Goal: Information Seeking & Learning: Check status

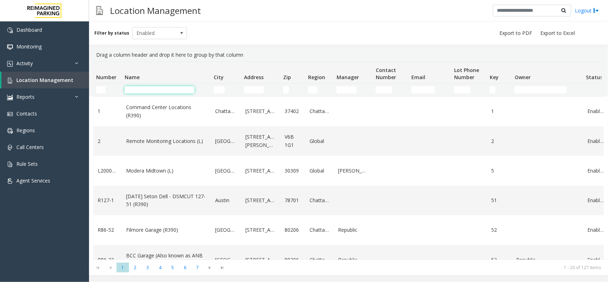
click at [182, 88] on input "Name Filter" at bounding box center [160, 89] width 70 height 7
click at [63, 64] on link "Activity" at bounding box center [44, 63] width 89 height 17
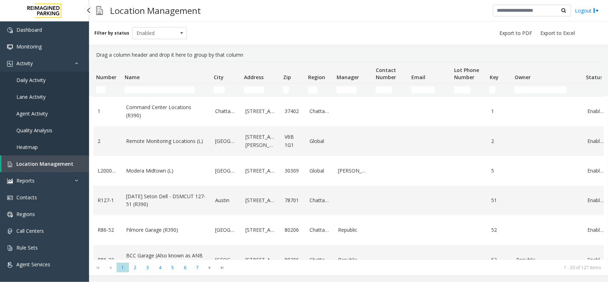
click at [60, 81] on link "Daily Activity" at bounding box center [44, 80] width 89 height 17
click at [59, 82] on link "Daily Activity" at bounding box center [44, 80] width 89 height 17
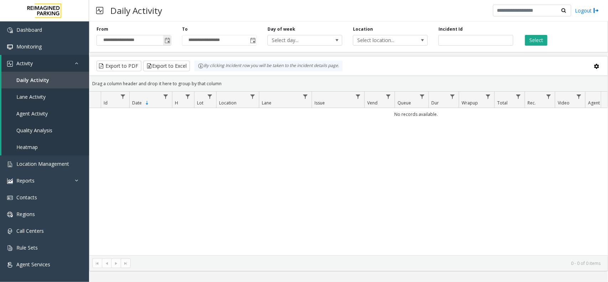
click at [170, 41] on span "Toggle popup" at bounding box center [168, 41] width 6 height 6
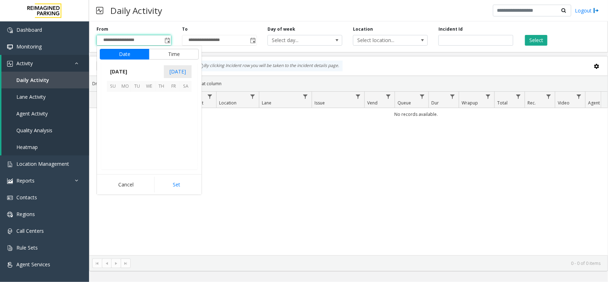
scroll to position [127904, 0]
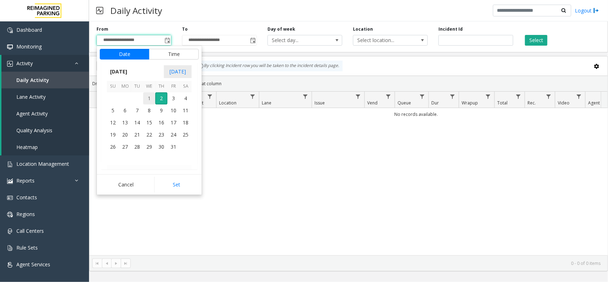
click at [147, 101] on span "1" at bounding box center [149, 98] width 12 height 12
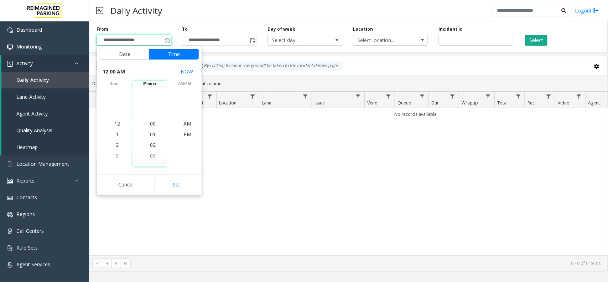
click at [170, 175] on div "Cancel Set" at bounding box center [149, 184] width 105 height 20
click at [168, 179] on button "Set" at bounding box center [176, 185] width 45 height 16
type input "**********"
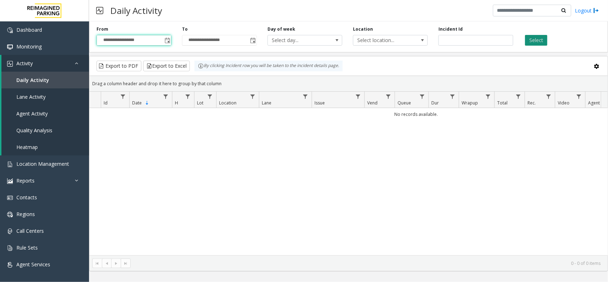
click at [543, 41] on button "Select" at bounding box center [536, 40] width 22 height 11
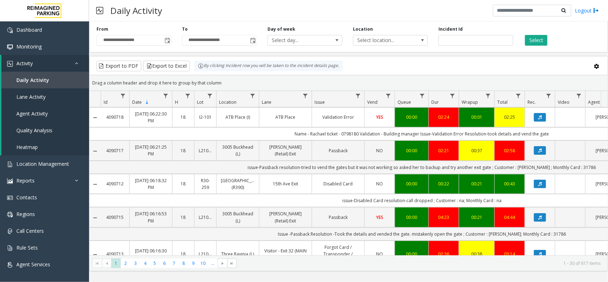
scroll to position [89, 0]
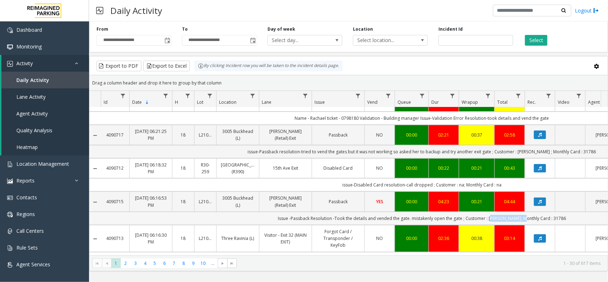
drag, startPoint x: 488, startPoint y: 213, endPoint x: 518, endPoint y: 208, distance: 29.5
click at [518, 212] on td "Issue -Passback Resolution -Took the details and vended the gate. mistakenly op…" at bounding box center [422, 218] width 642 height 13
copy td "regina williams"
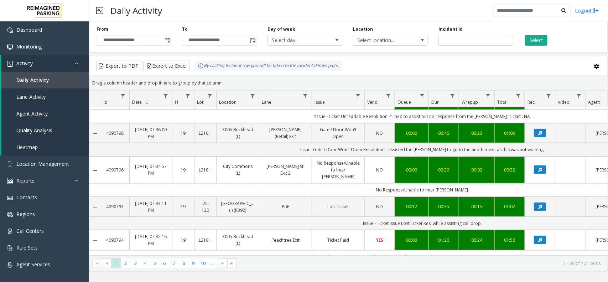
scroll to position [134, 0]
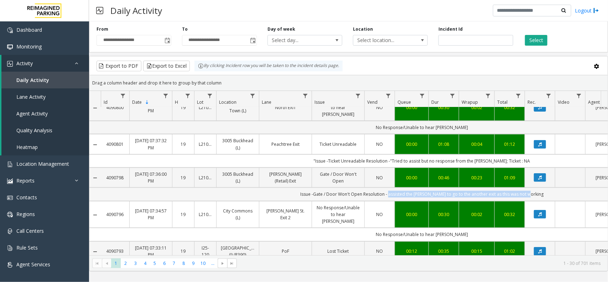
drag, startPoint x: 397, startPoint y: 197, endPoint x: 534, endPoint y: 198, distance: 137.2
click at [534, 198] on td "Issue -Gate / Door Won't Open Resolution - assisted the [PERSON_NAME] to go to …" at bounding box center [422, 193] width 642 height 13
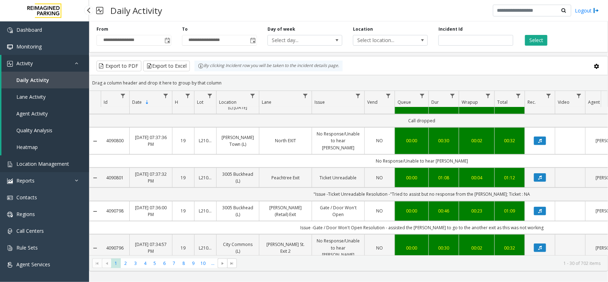
click at [32, 160] on span "Location Management" at bounding box center [42, 163] width 53 height 7
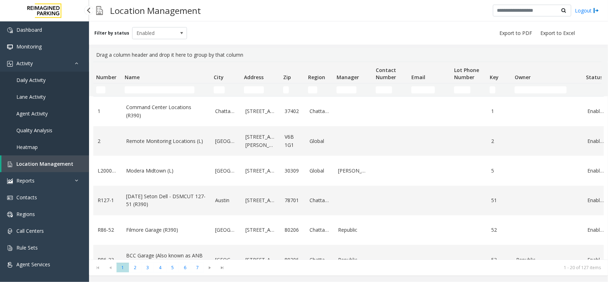
click at [39, 82] on span "Daily Activity" at bounding box center [30, 80] width 29 height 7
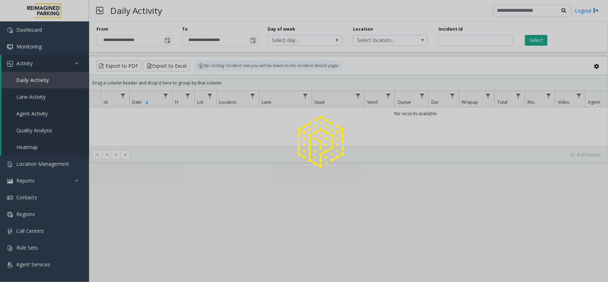
click at [165, 44] on div at bounding box center [304, 141] width 608 height 282
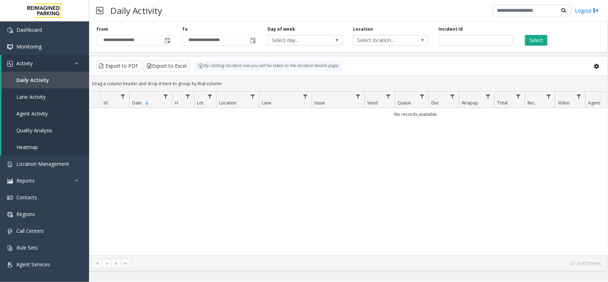
click at [174, 42] on div "**********" at bounding box center [134, 36] width 86 height 20
click at [167, 43] on span "Toggle popup" at bounding box center [168, 41] width 6 height 6
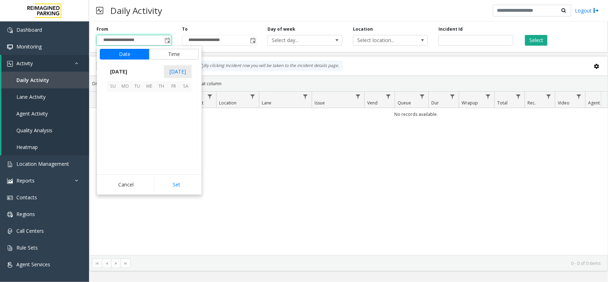
scroll to position [127904, 0]
click at [154, 101] on span "1" at bounding box center [149, 98] width 12 height 12
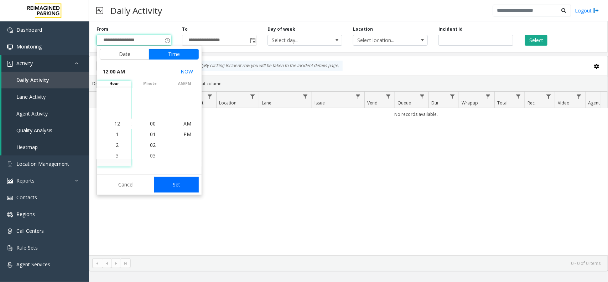
click at [174, 187] on button "Set" at bounding box center [176, 185] width 45 height 16
type input "**********"
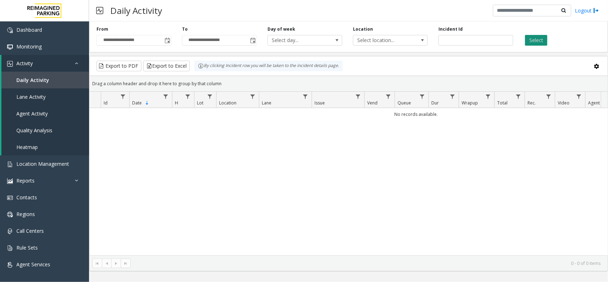
click at [531, 37] on button "Select" at bounding box center [536, 40] width 22 height 11
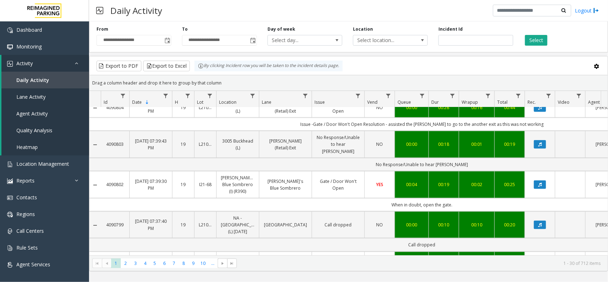
scroll to position [356, 0]
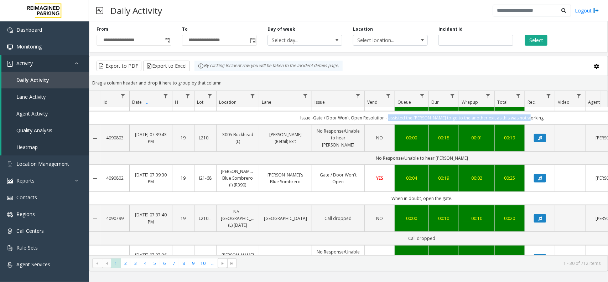
drag, startPoint x: 397, startPoint y: 141, endPoint x: 535, endPoint y: 141, distance: 138.2
click at [535, 124] on td "Issue -Gate / Door Won't Open Resolution - assisted the parker to go to the ano…" at bounding box center [422, 117] width 642 height 13
